Goal: Task Accomplishment & Management: Manage account settings

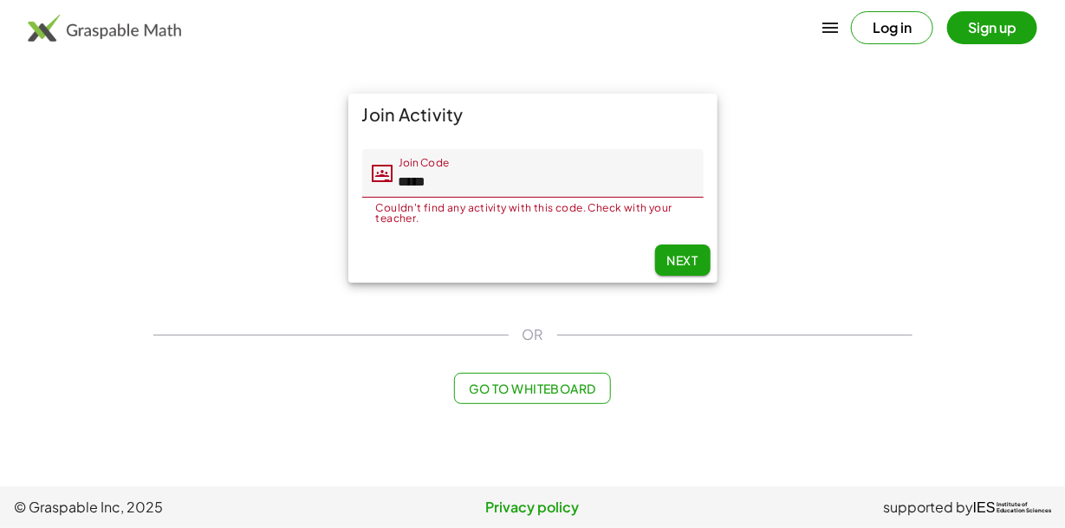
click at [681, 261] on span "Next" at bounding box center [681, 260] width 31 height 16
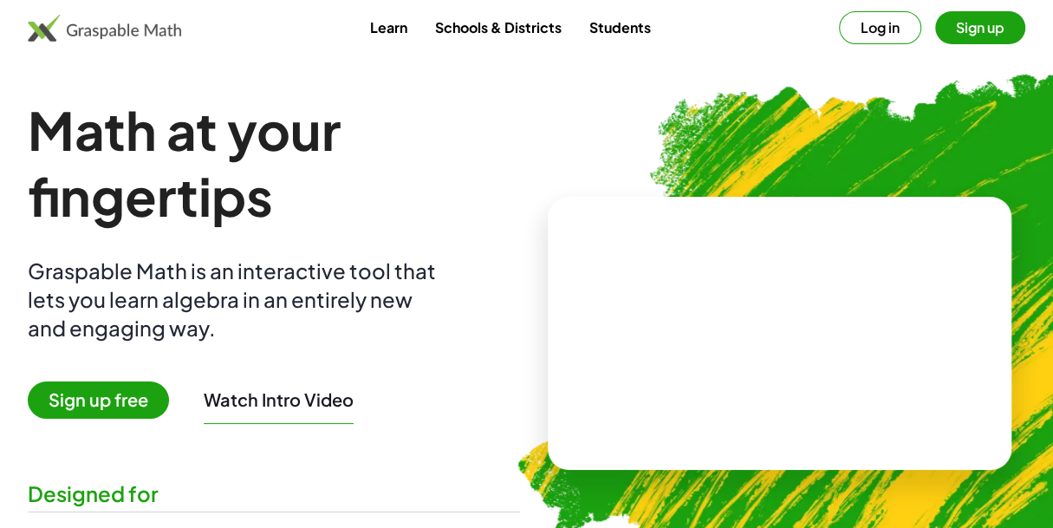
click at [880, 30] on button "Log in" at bounding box center [880, 27] width 82 height 33
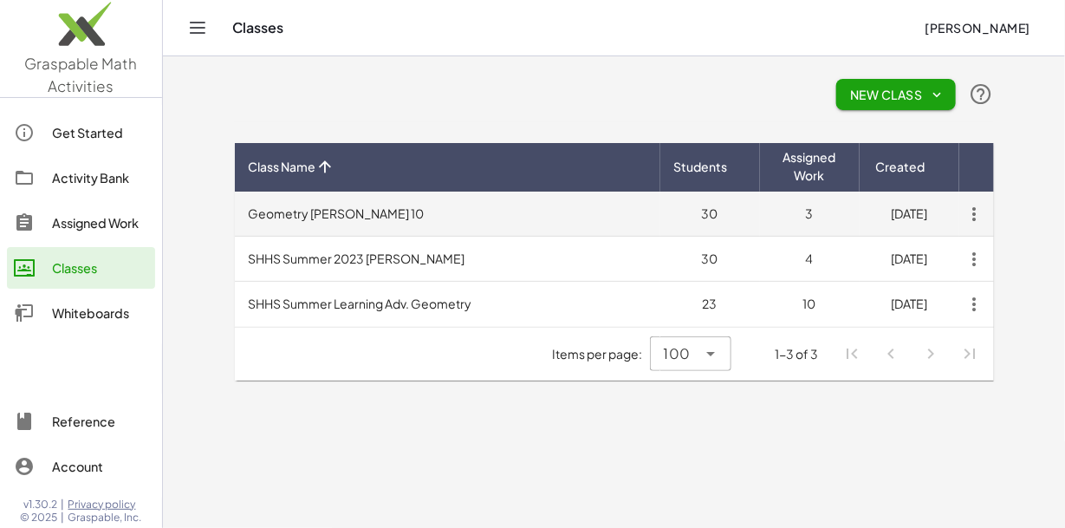
click at [368, 221] on td "Geometry Crabtree pd 10" at bounding box center [448, 214] width 426 height 45
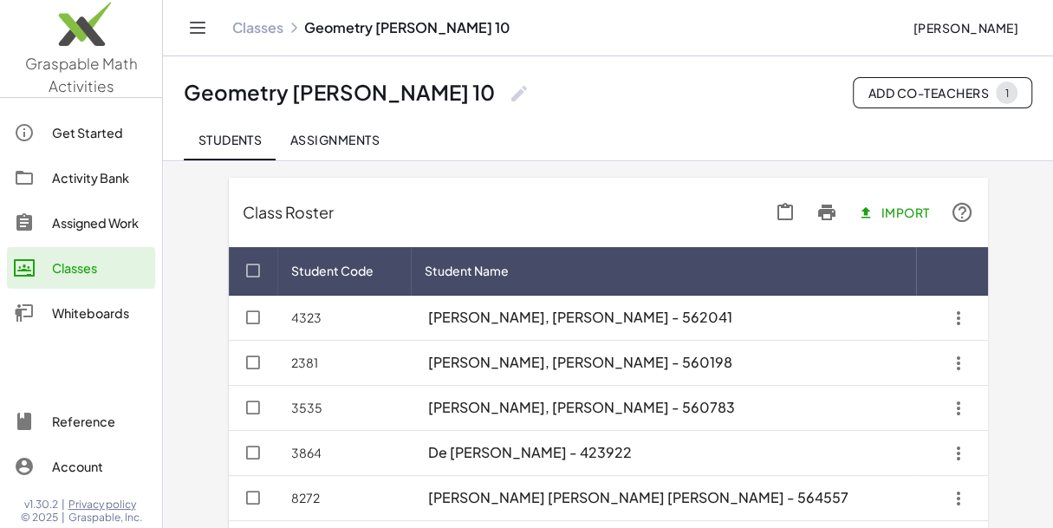
click at [88, 270] on div "Classes" at bounding box center [100, 267] width 96 height 21
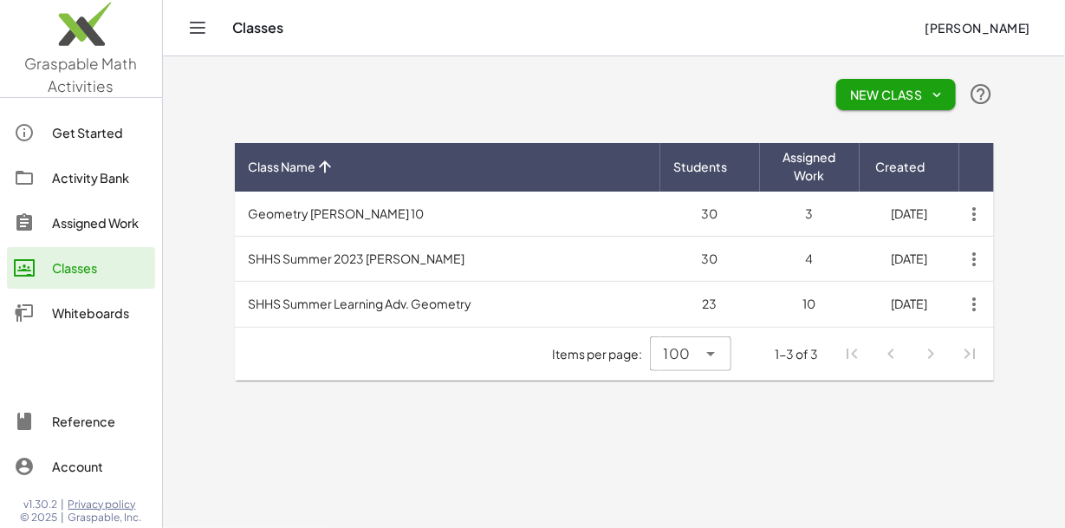
click at [936, 90] on icon "button" at bounding box center [938, 95] width 16 height 16
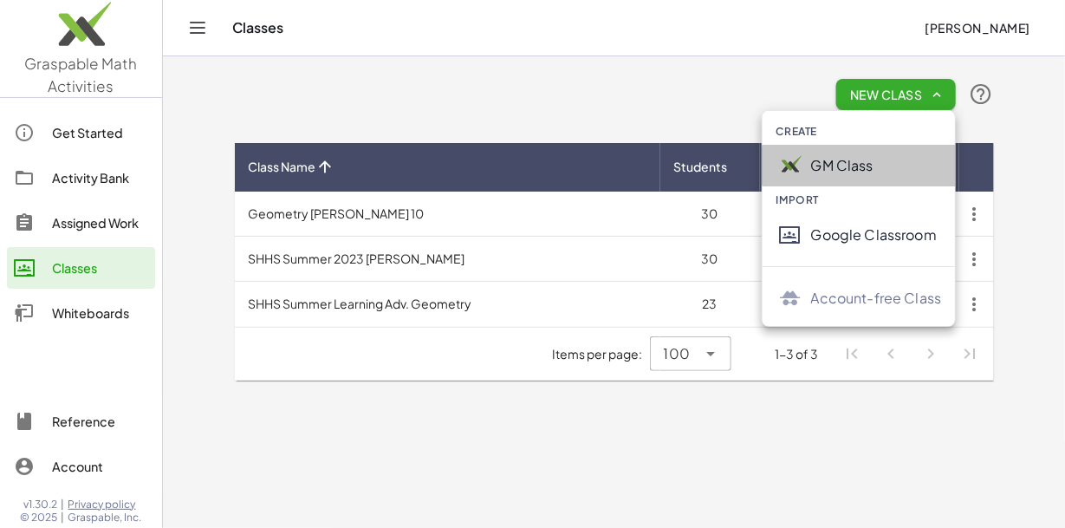
click at [868, 163] on div "GM Class" at bounding box center [876, 165] width 131 height 21
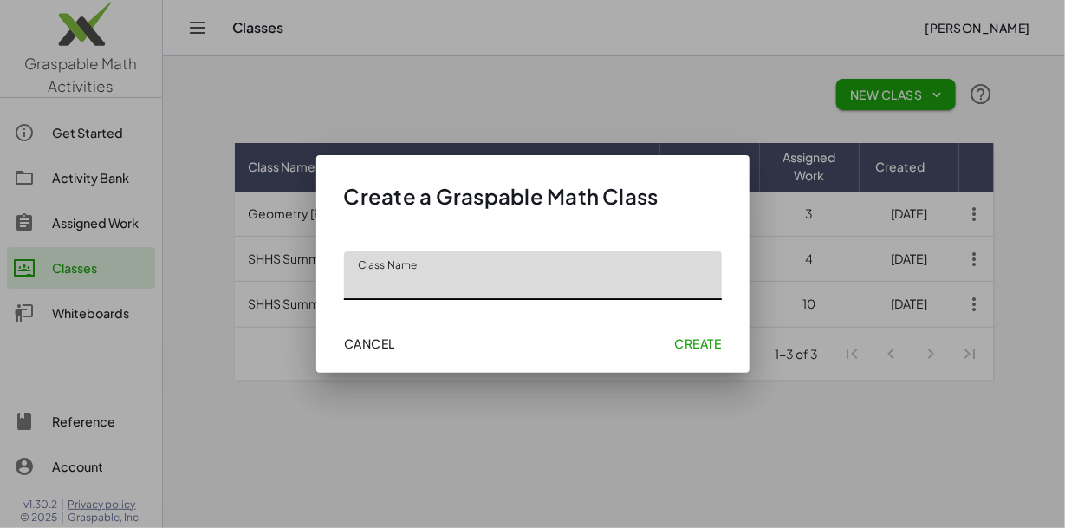
click at [868, 163] on div at bounding box center [532, 264] width 1065 height 528
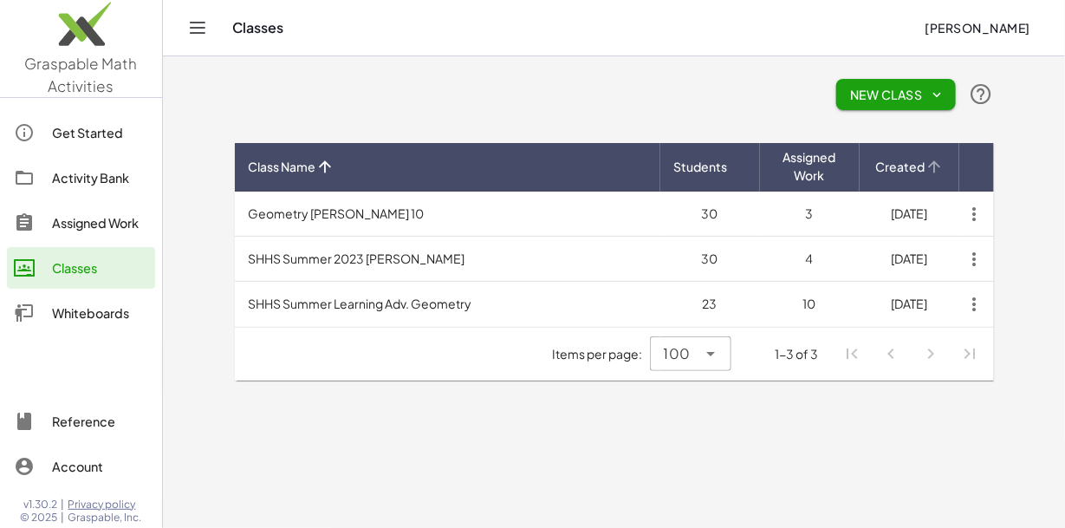
click at [868, 163] on th "Created" at bounding box center [910, 167] width 100 height 49
click at [930, 101] on icon "button" at bounding box center [938, 95] width 16 height 16
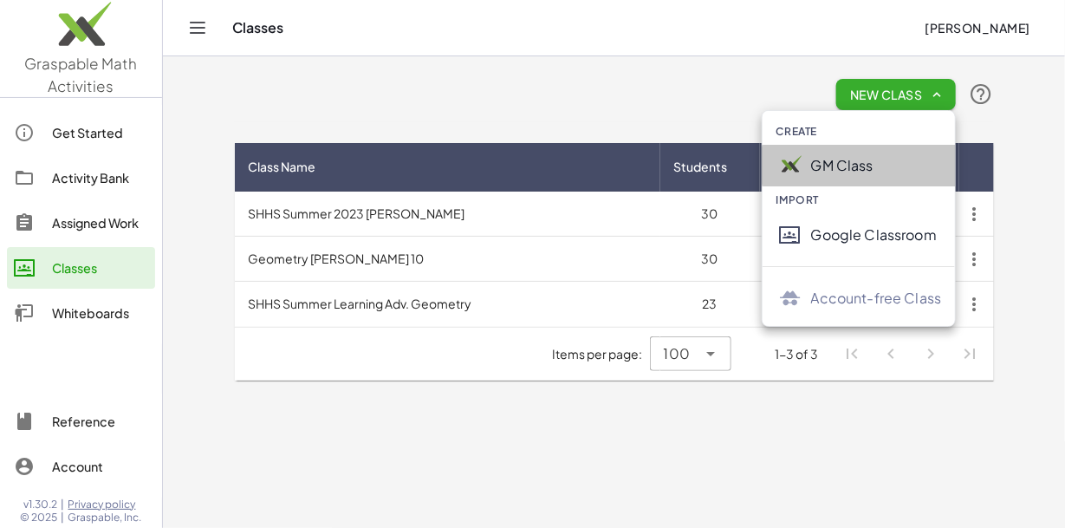
click at [874, 159] on div "GM Class" at bounding box center [876, 165] width 131 height 21
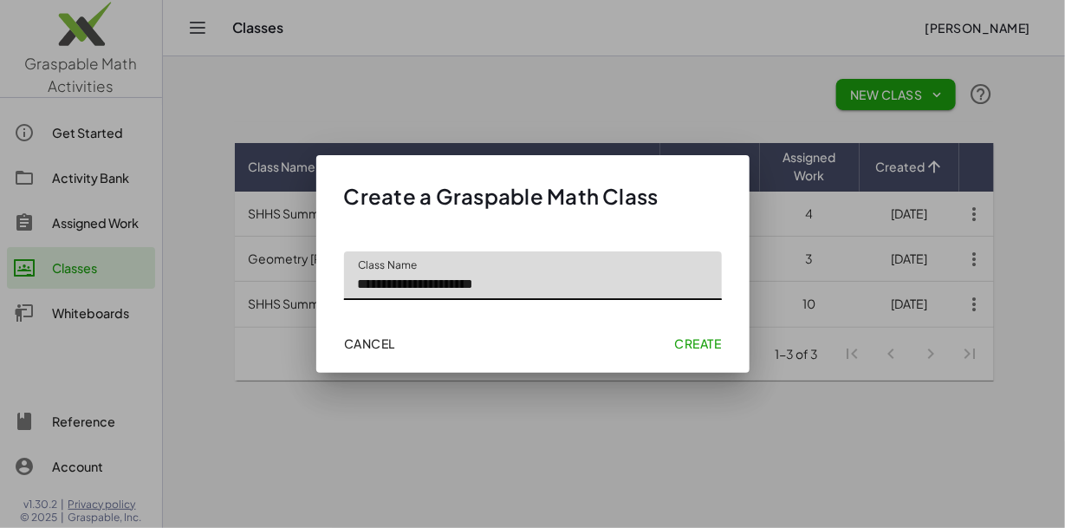
type input "**********"
click at [691, 341] on span "Create" at bounding box center [697, 343] width 47 height 16
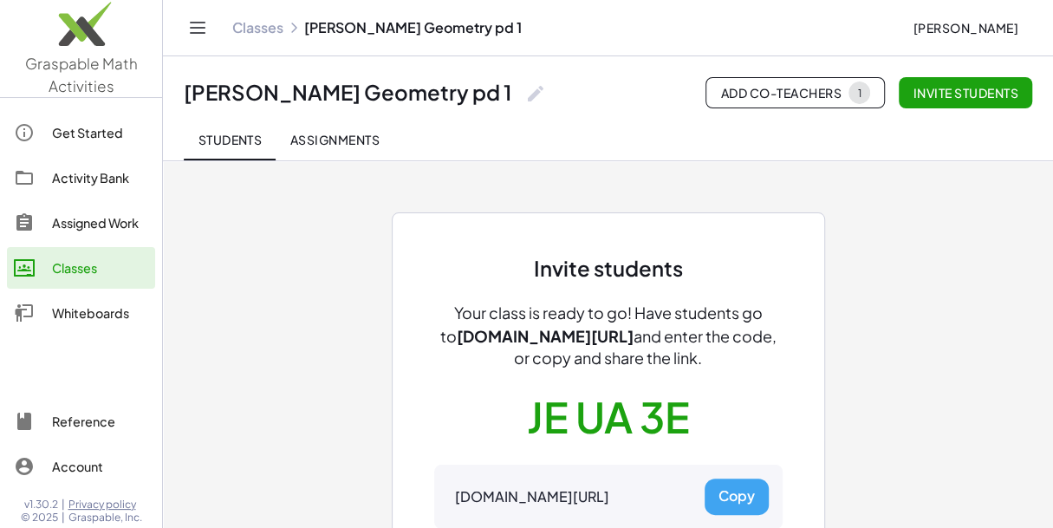
click at [733, 495] on button "Copy" at bounding box center [737, 496] width 64 height 36
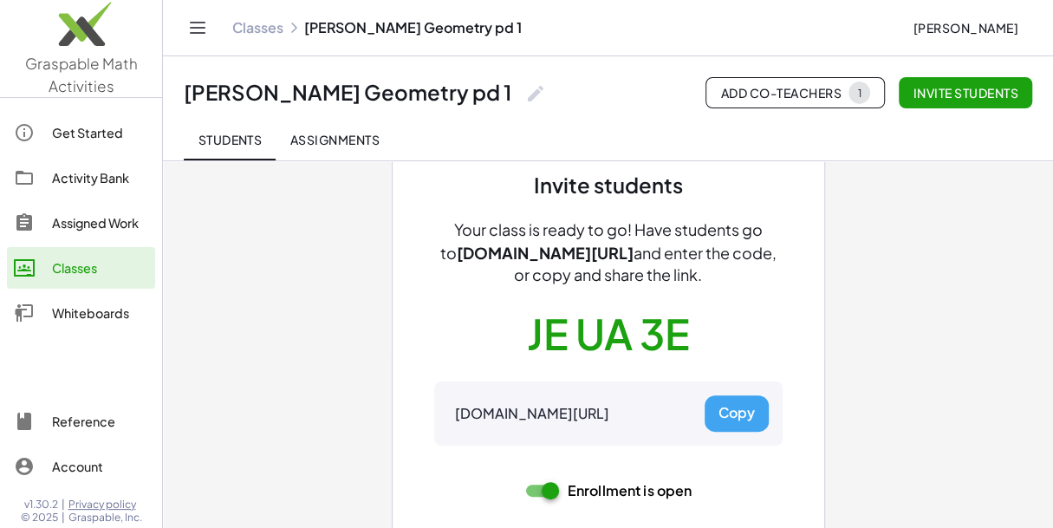
scroll to position [80, 0]
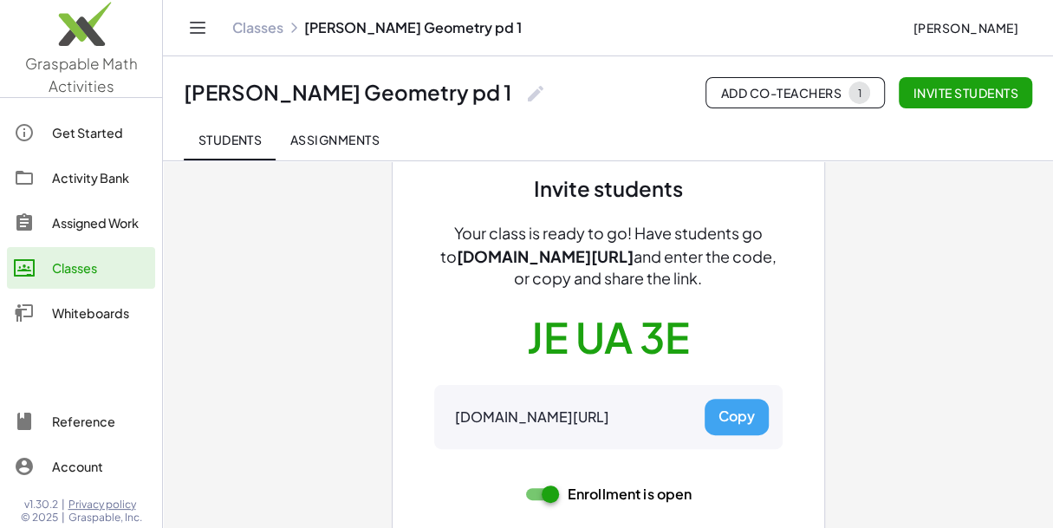
click at [443, 231] on span "Your class is ready to go! Have students go to" at bounding box center [601, 244] width 322 height 43
drag, startPoint x: 447, startPoint y: 231, endPoint x: 537, endPoint y: 225, distance: 90.3
click at [537, 225] on span "Your class is ready to go! Have students go to" at bounding box center [601, 244] width 322 height 43
click at [497, 183] on div "Invite students Your class is ready to go! Have students go to gmacts.com/join-…" at bounding box center [608, 347] width 348 height 344
click at [437, 227] on div "Your class is ready to go! Have students go to gmacts.com/join-class and enter …" at bounding box center [608, 256] width 348 height 67
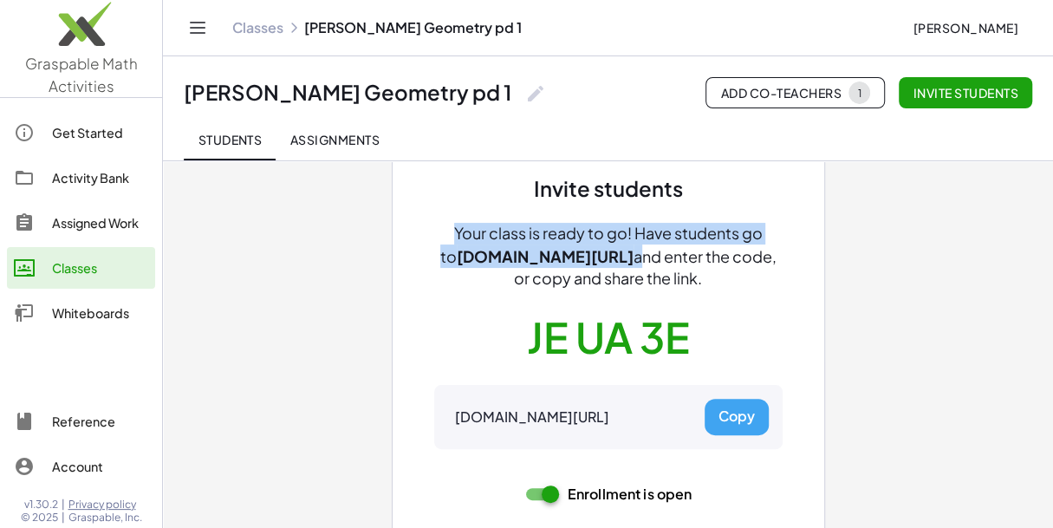
drag, startPoint x: 444, startPoint y: 226, endPoint x: 630, endPoint y: 256, distance: 188.6
click at [630, 256] on div "Your class is ready to go! Have students go to gmacts.com/join-class and enter …" at bounding box center [608, 256] width 348 height 67
copy div "Your class is ready to go! Have students go to gmacts.com/join-class"
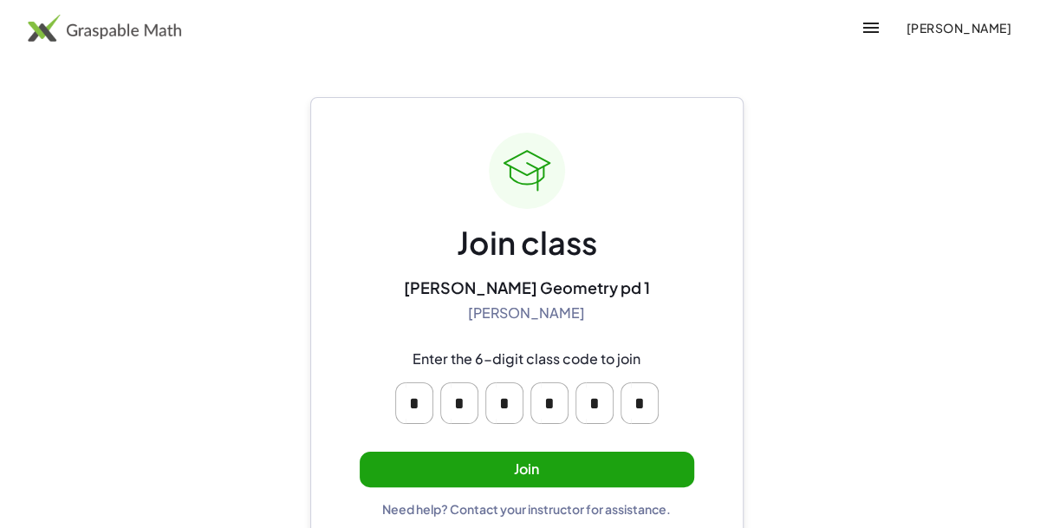
click at [515, 478] on button "Join" at bounding box center [527, 469] width 335 height 36
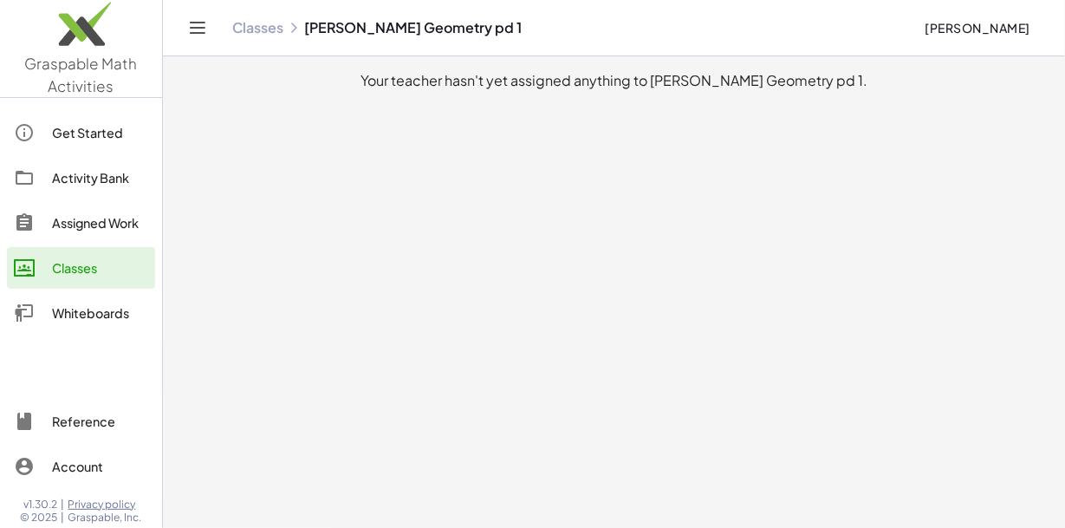
click at [91, 264] on div "Classes" at bounding box center [100, 267] width 96 height 21
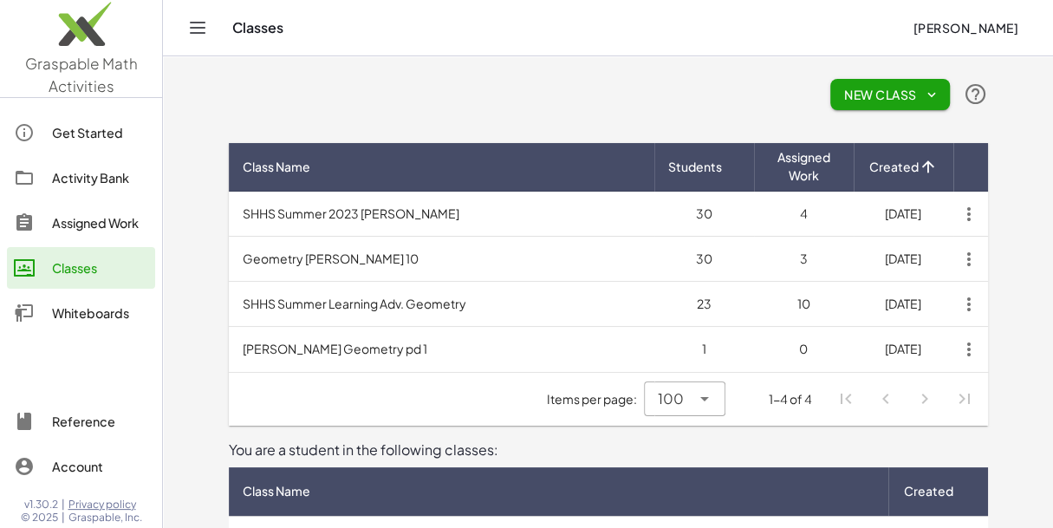
click at [888, 100] on span "New Class" at bounding box center [890, 95] width 92 height 16
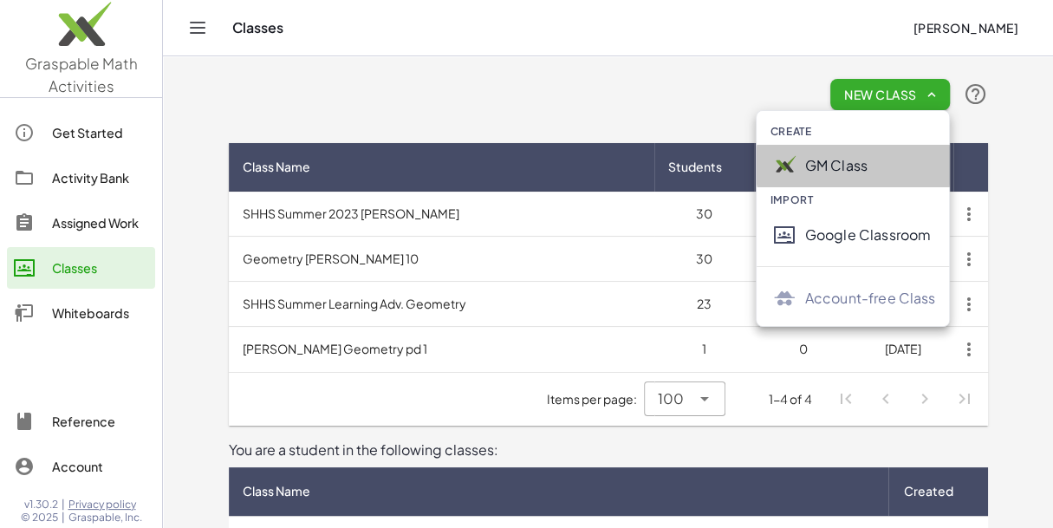
click at [856, 166] on div "GM Class" at bounding box center [870, 165] width 131 height 21
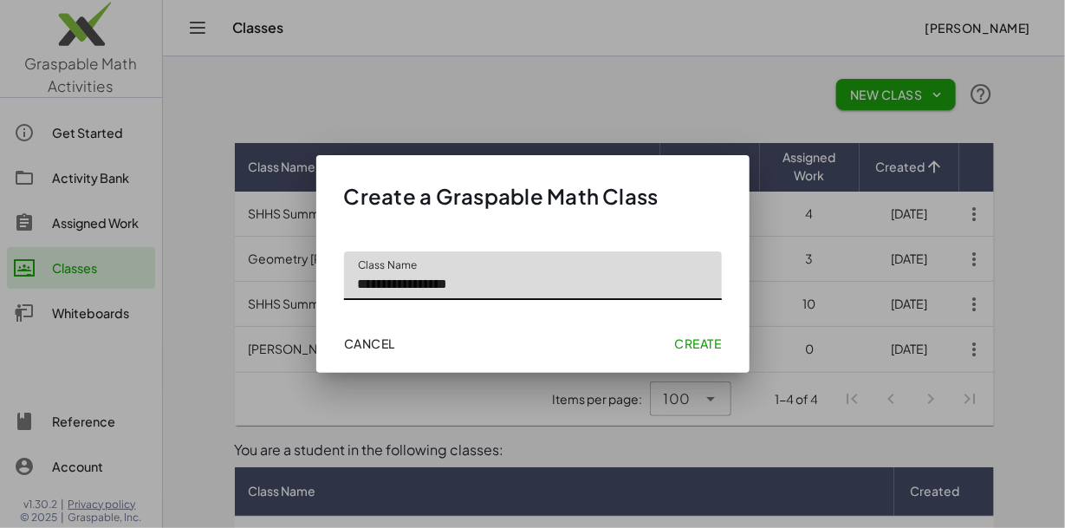
click at [505, 283] on input "**********" at bounding box center [533, 275] width 378 height 49
type input "**********"
click at [705, 342] on span "Create" at bounding box center [697, 343] width 47 height 16
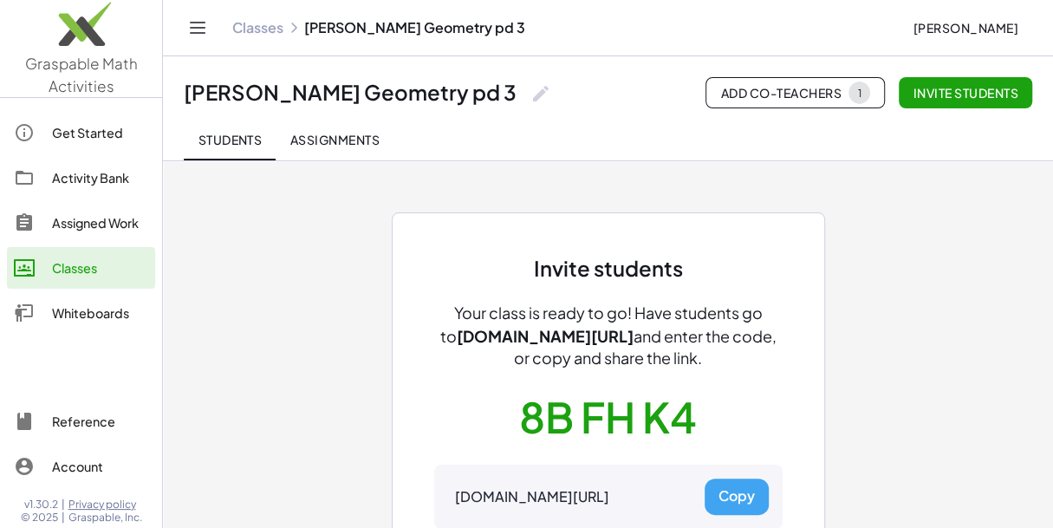
click at [719, 484] on button "Copy" at bounding box center [737, 496] width 64 height 36
click at [97, 264] on div "Classes" at bounding box center [100, 267] width 96 height 21
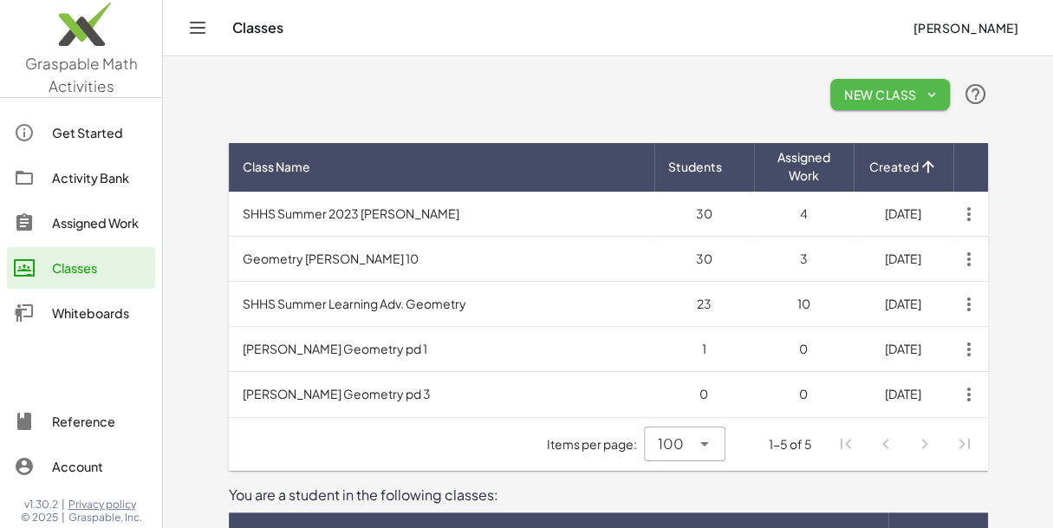
click at [933, 92] on icon "button" at bounding box center [932, 95] width 16 height 16
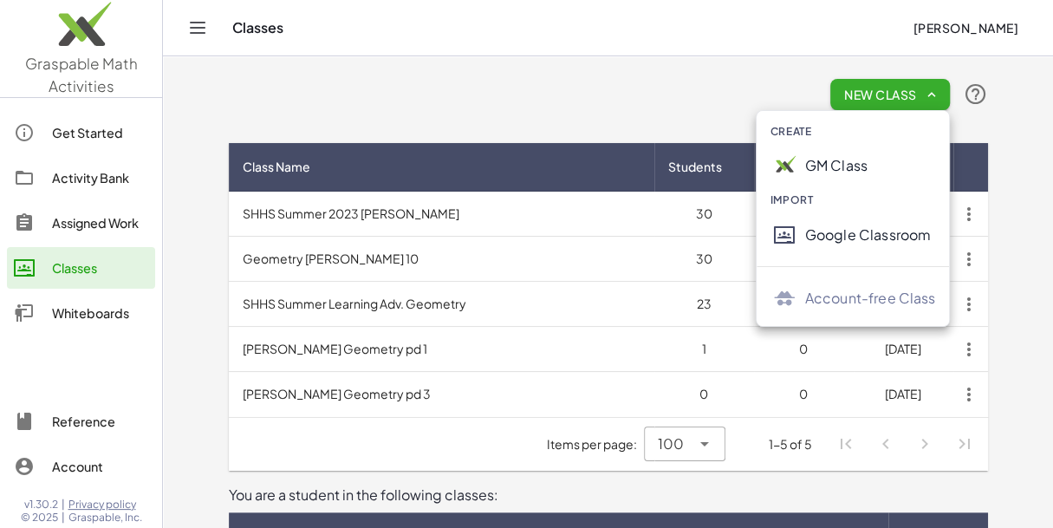
click at [886, 169] on div "GM Class" at bounding box center [870, 165] width 131 height 21
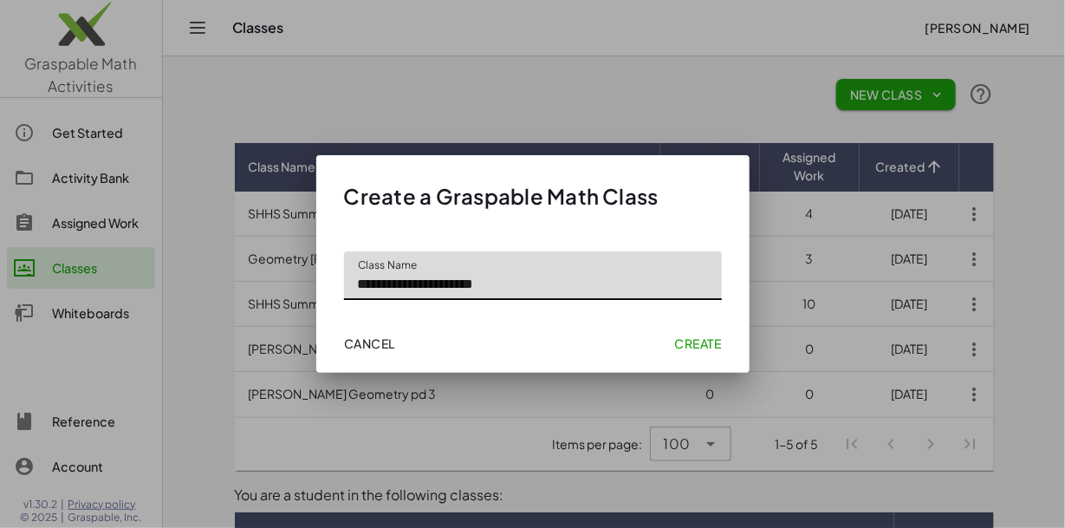
type input "**********"
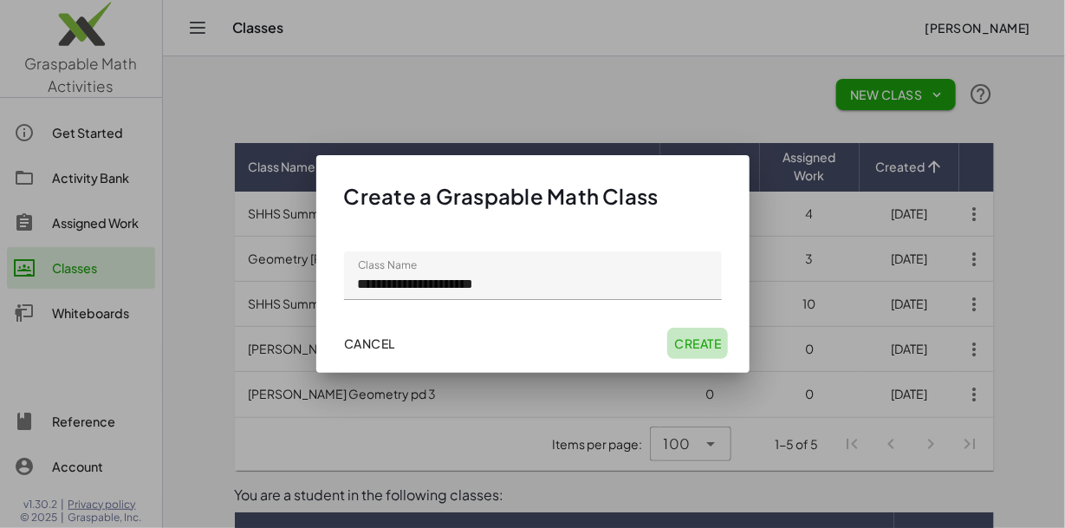
click at [698, 351] on button "Create" at bounding box center [697, 343] width 61 height 31
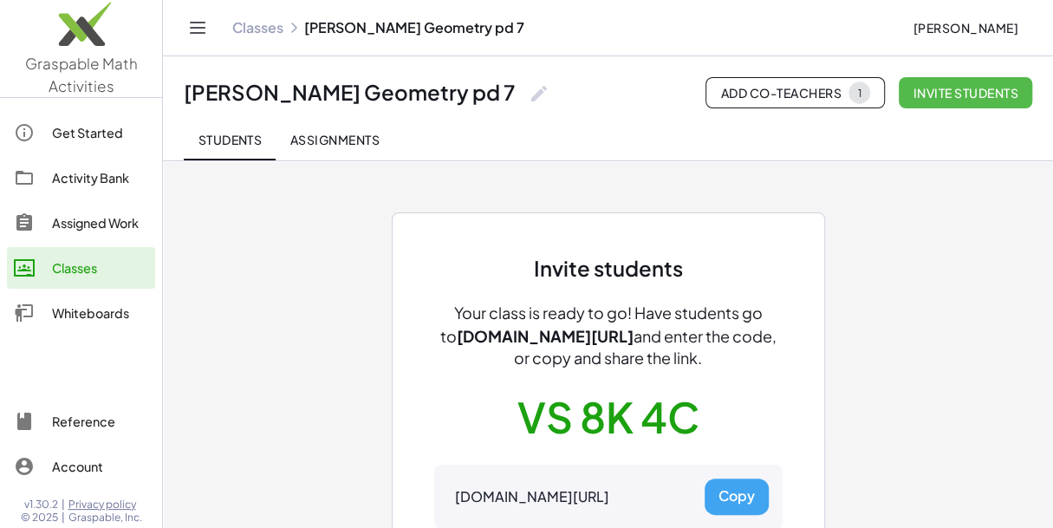
click at [976, 100] on span "Invite students" at bounding box center [966, 93] width 106 height 16
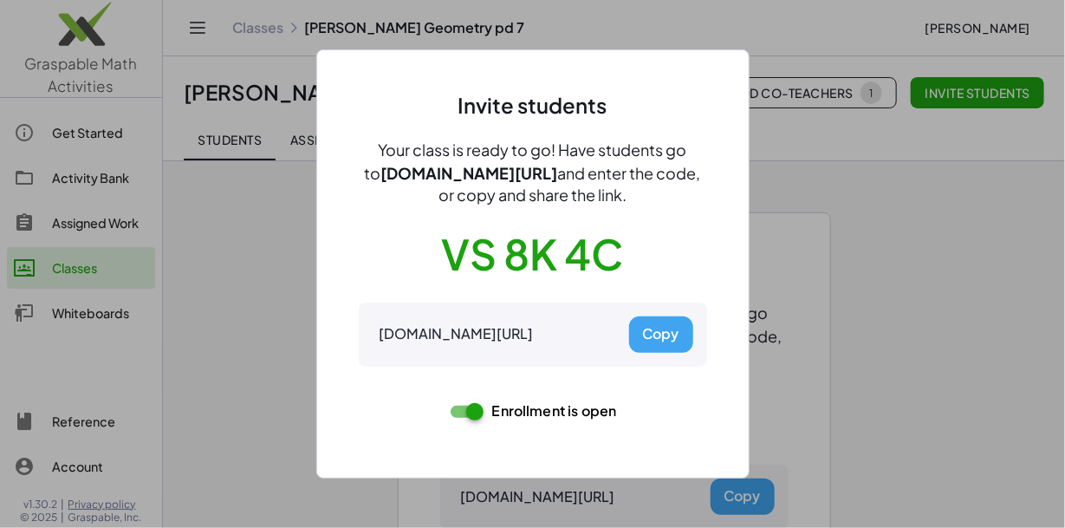
click at [901, 282] on div at bounding box center [532, 264] width 1065 height 528
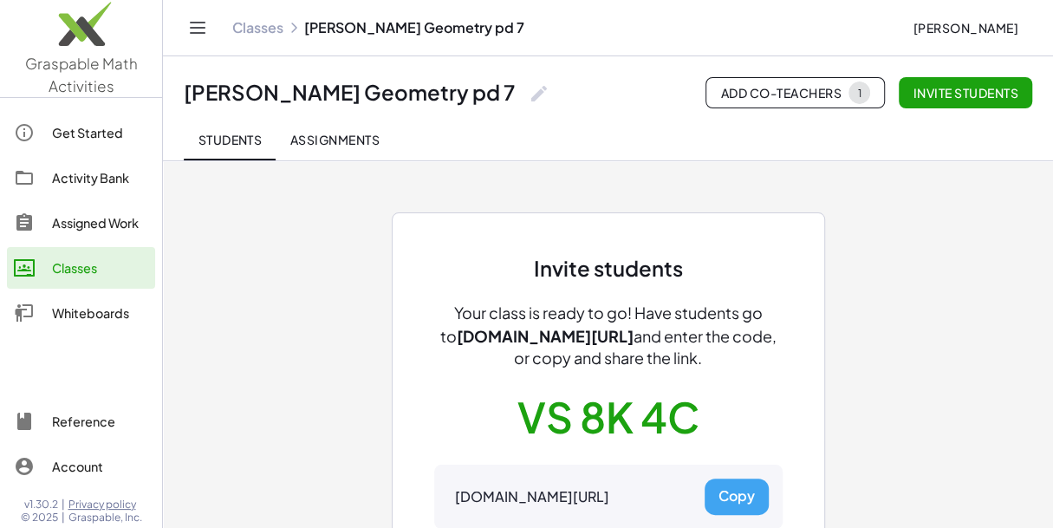
click at [740, 495] on button "Copy" at bounding box center [737, 496] width 64 height 36
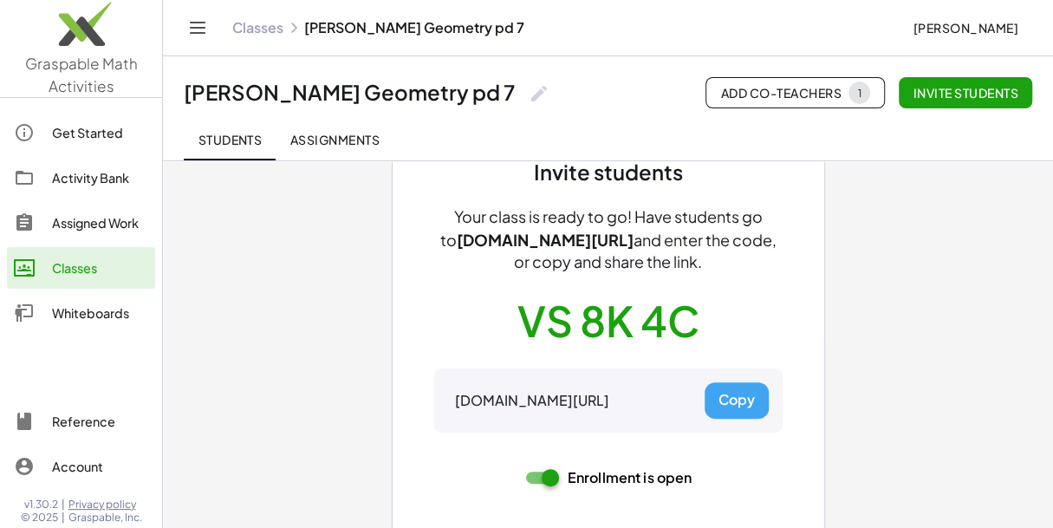
scroll to position [94, 0]
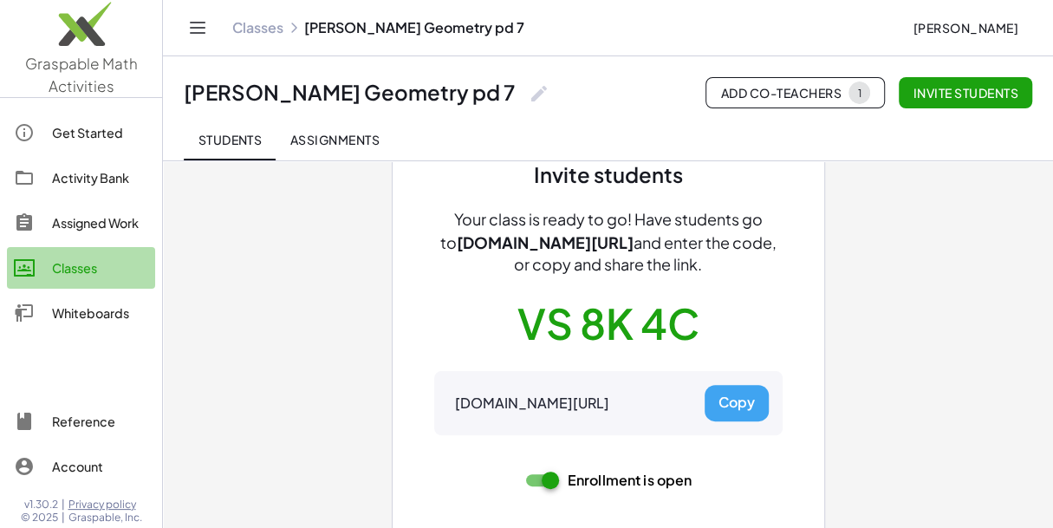
click at [89, 274] on div "Classes" at bounding box center [100, 267] width 96 height 21
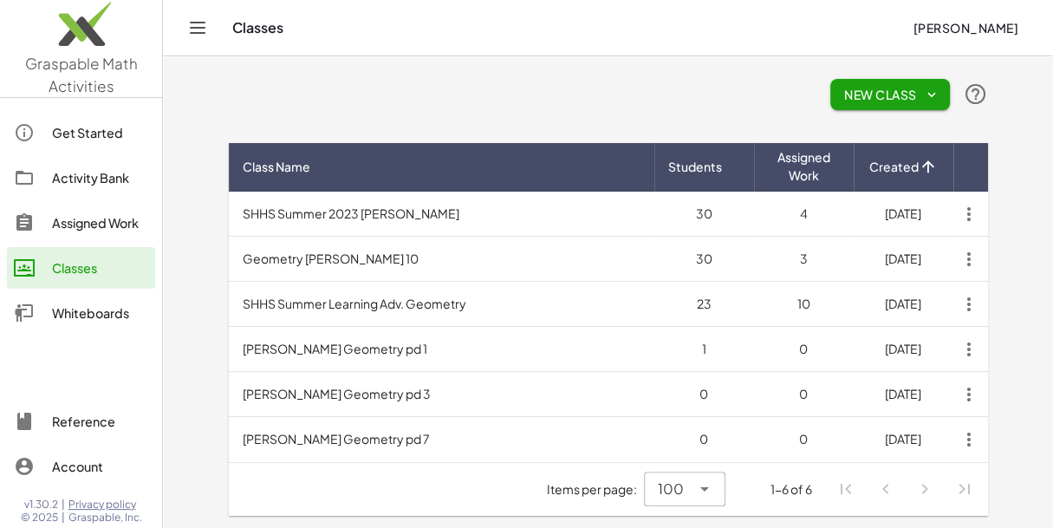
click at [932, 99] on icon "button" at bounding box center [932, 95] width 16 height 16
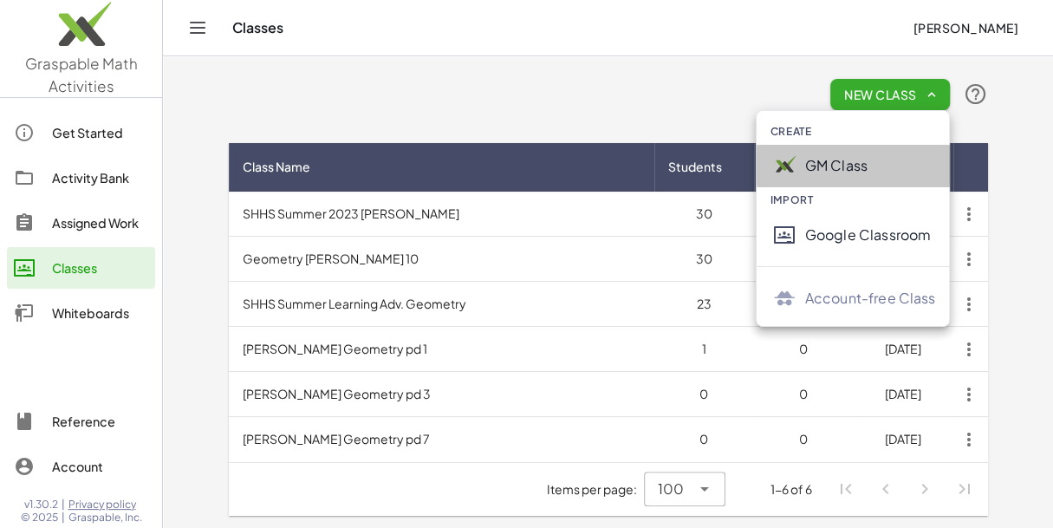
click at [894, 161] on div "GM Class" at bounding box center [870, 165] width 131 height 21
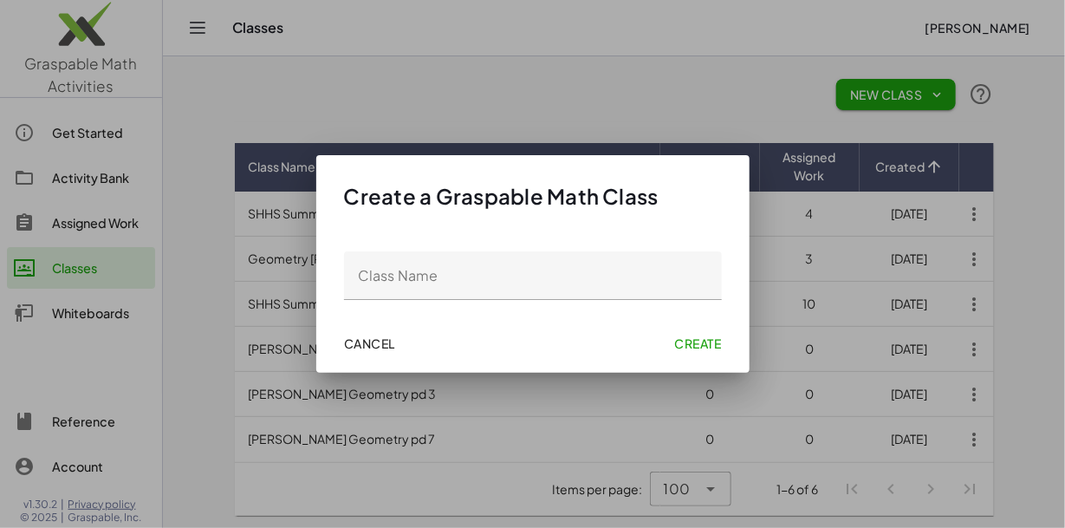
click at [894, 161] on div at bounding box center [532, 264] width 1065 height 528
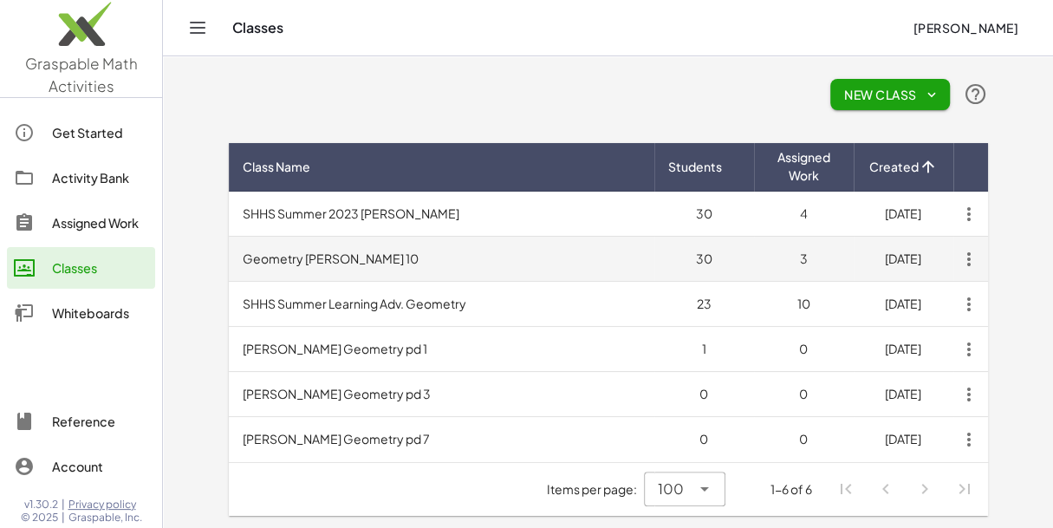
click at [386, 271] on td "Geometry Crabtree pd 10" at bounding box center [442, 259] width 426 height 45
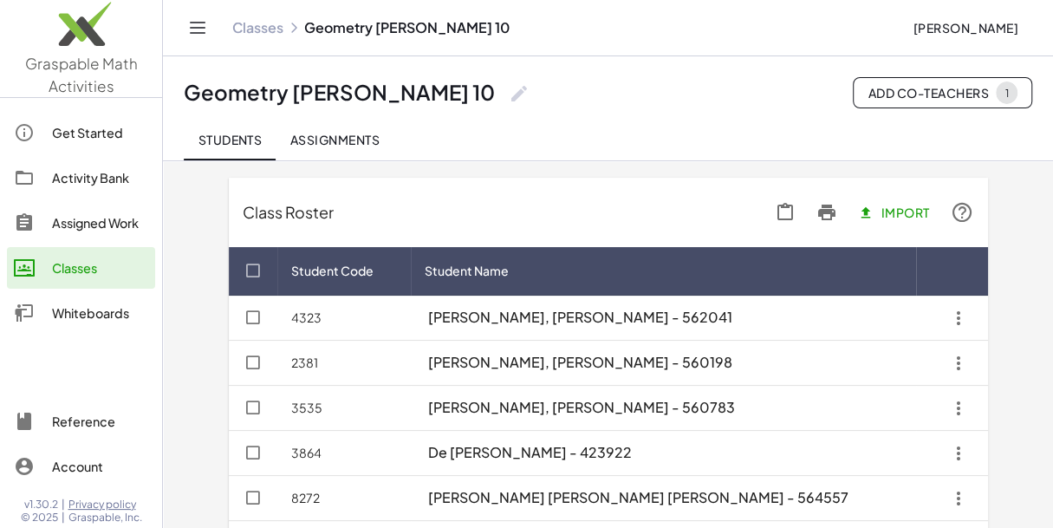
click at [955, 320] on icon "button" at bounding box center [958, 317] width 31 height 31
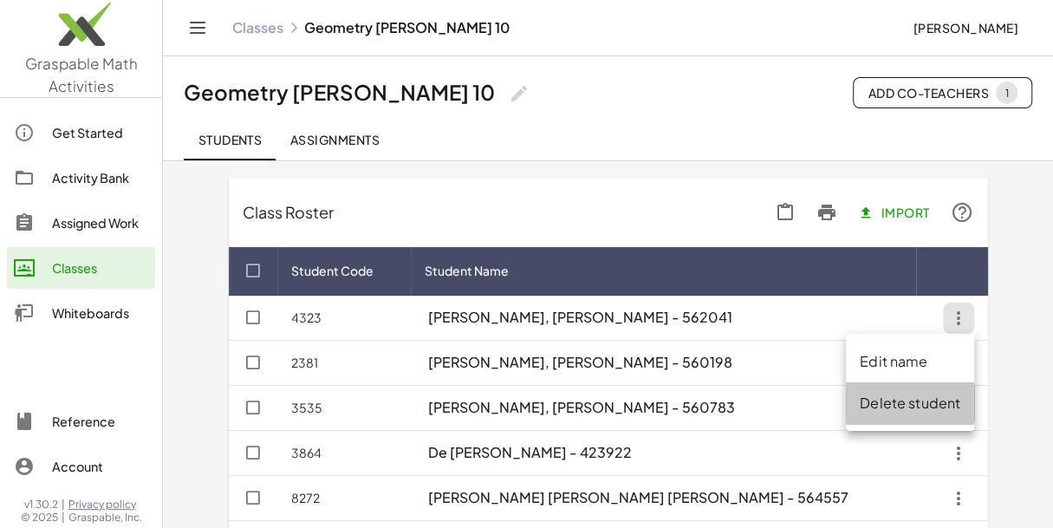
click at [910, 400] on div "Delete student" at bounding box center [910, 403] width 101 height 21
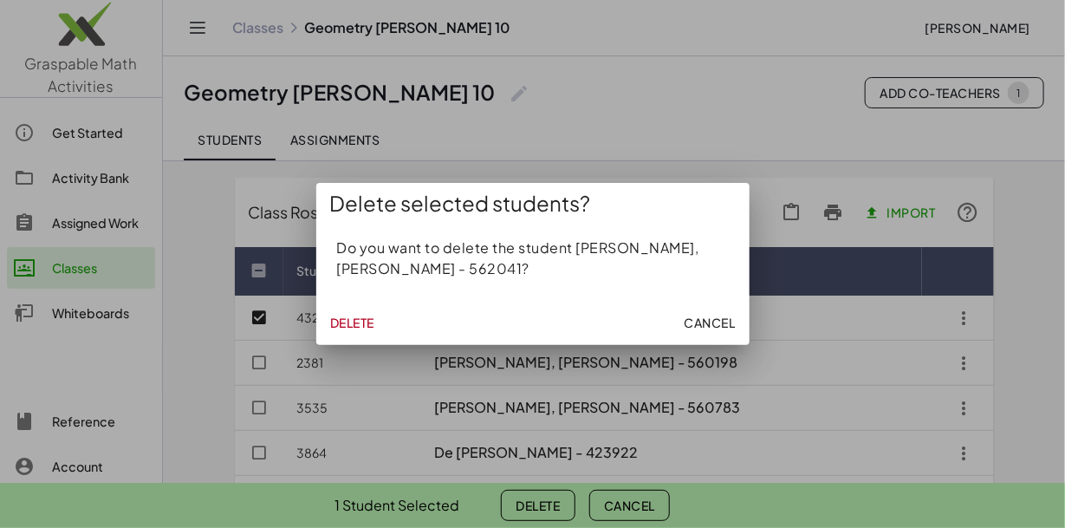
click at [349, 316] on span "Delete" at bounding box center [352, 323] width 44 height 16
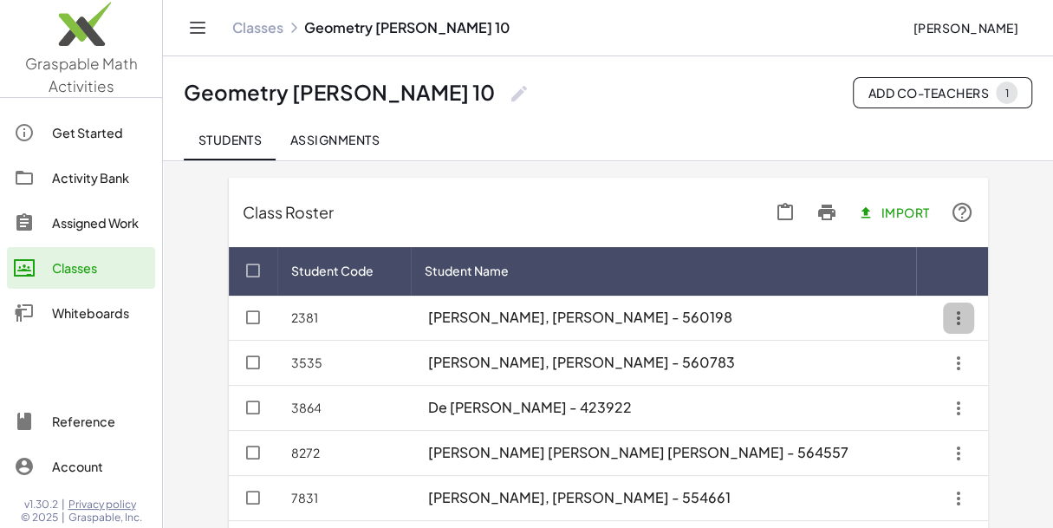
click at [955, 317] on icon "button" at bounding box center [958, 317] width 31 height 31
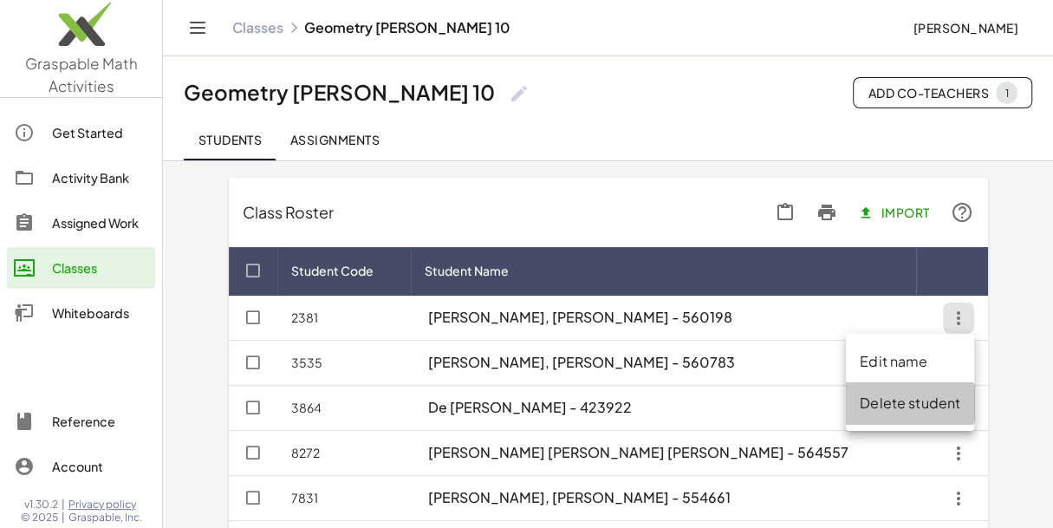
click at [885, 400] on div "Delete student" at bounding box center [910, 403] width 101 height 21
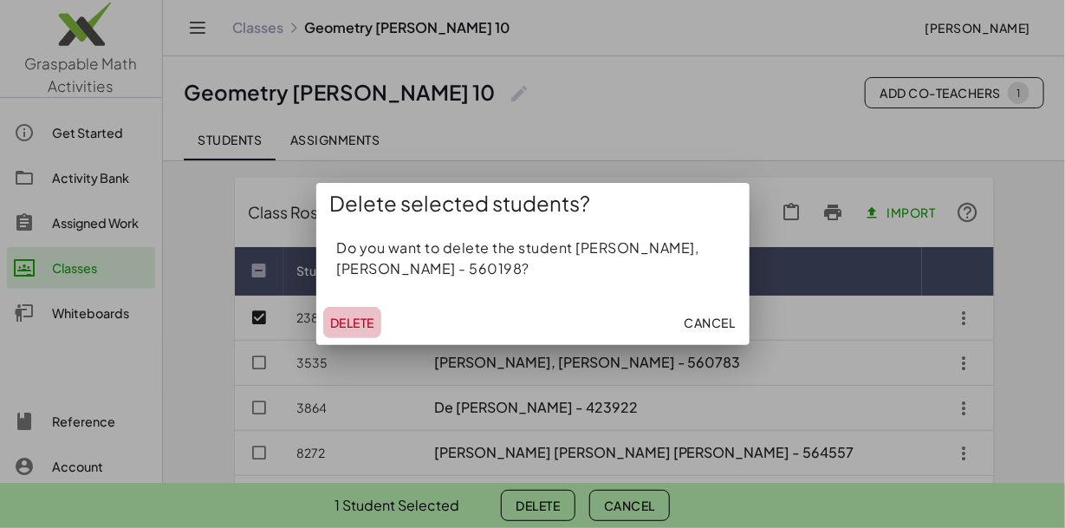
click at [362, 322] on span "Delete" at bounding box center [352, 323] width 44 height 16
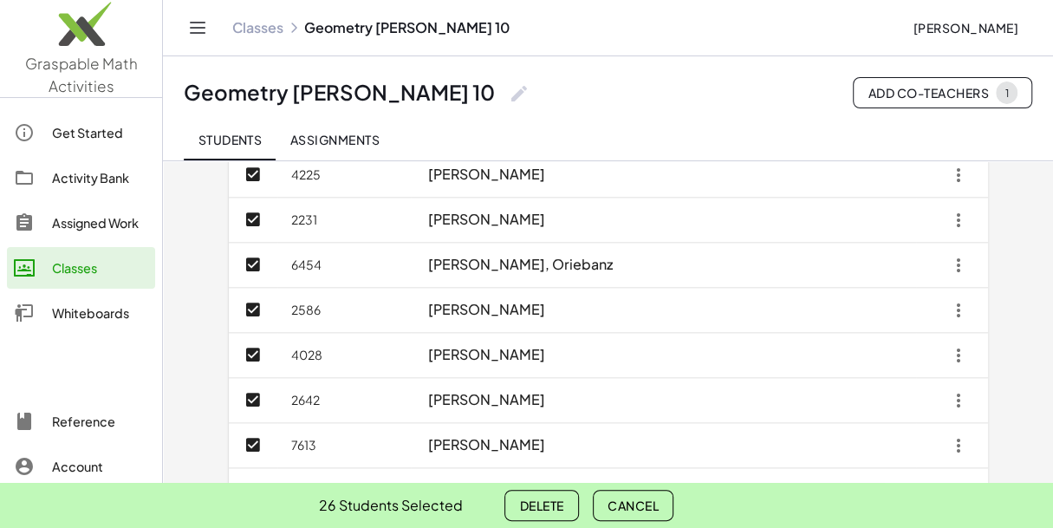
scroll to position [1088, 0]
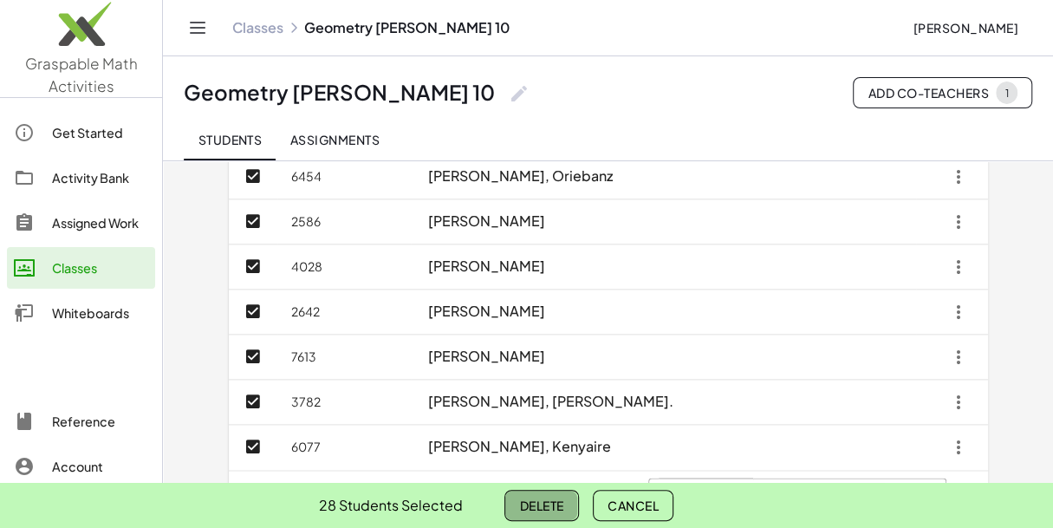
click at [547, 506] on span "Delete" at bounding box center [541, 505] width 44 height 16
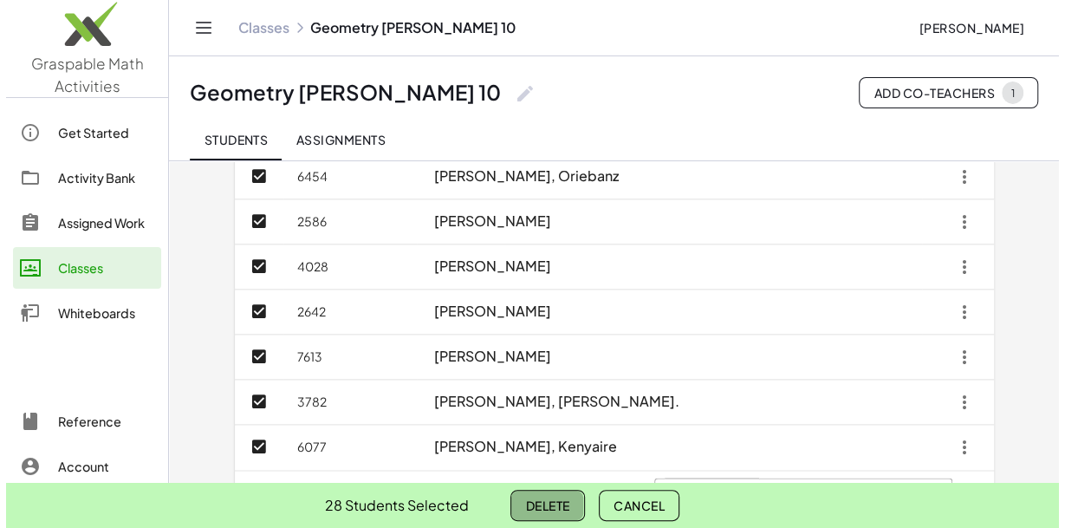
scroll to position [0, 0]
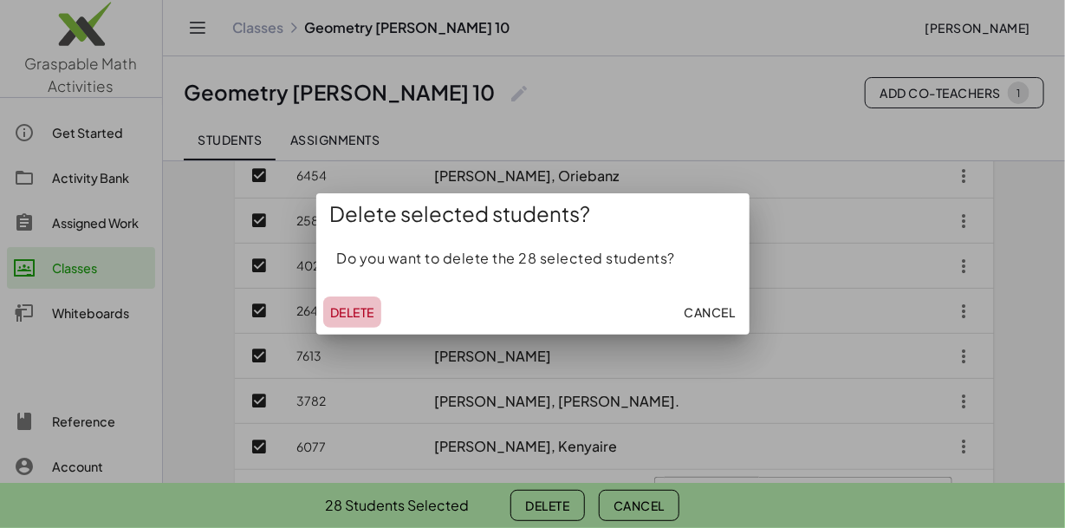
click at [363, 316] on span "Delete" at bounding box center [352, 312] width 44 height 16
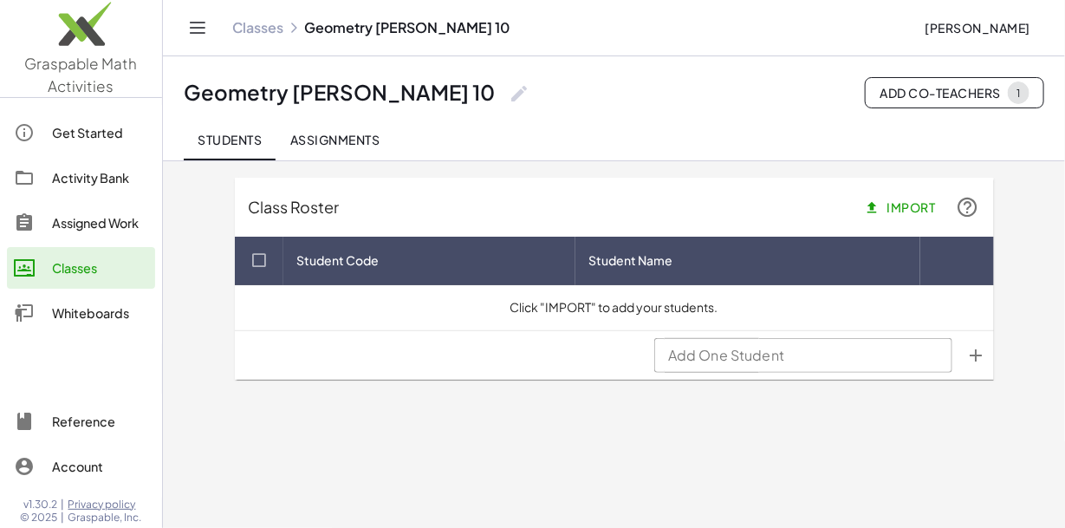
click at [912, 210] on span "Import" at bounding box center [901, 207] width 68 height 16
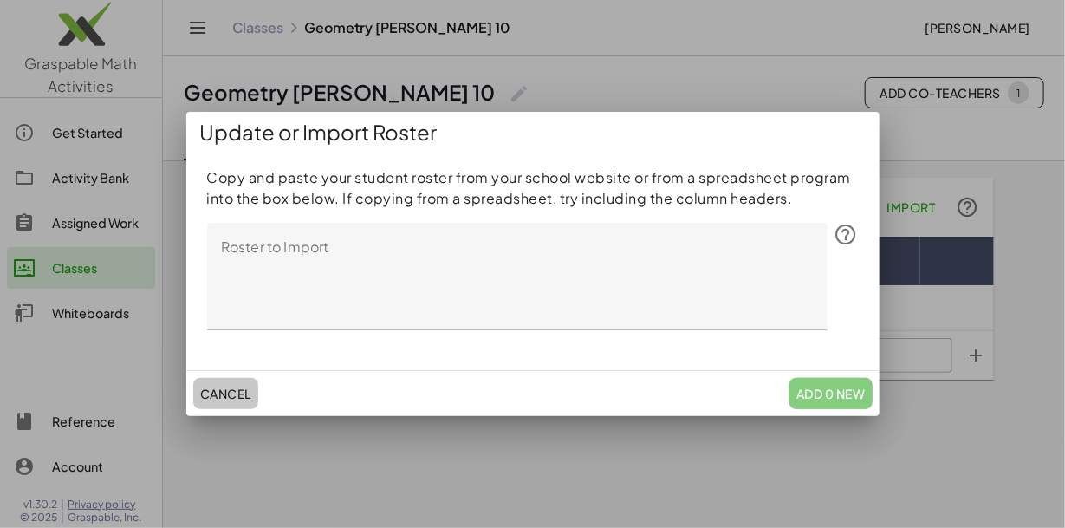
click at [231, 387] on span "Cancel" at bounding box center [225, 394] width 51 height 16
